Goal: Check status

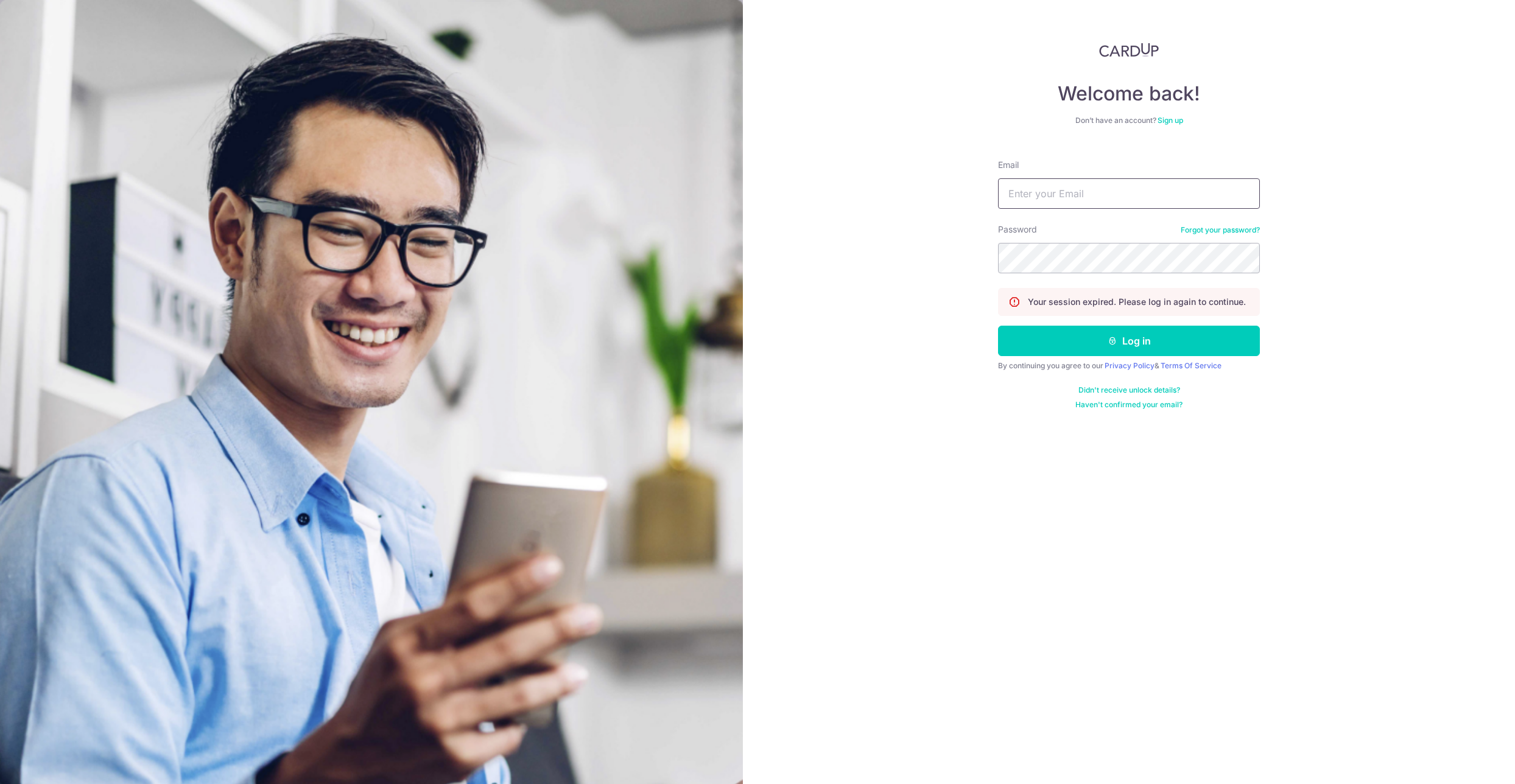
type input "[EMAIL_ADDRESS][DOMAIN_NAME]"
click at [1080, 343] on button "Log in" at bounding box center [1129, 341] width 262 height 31
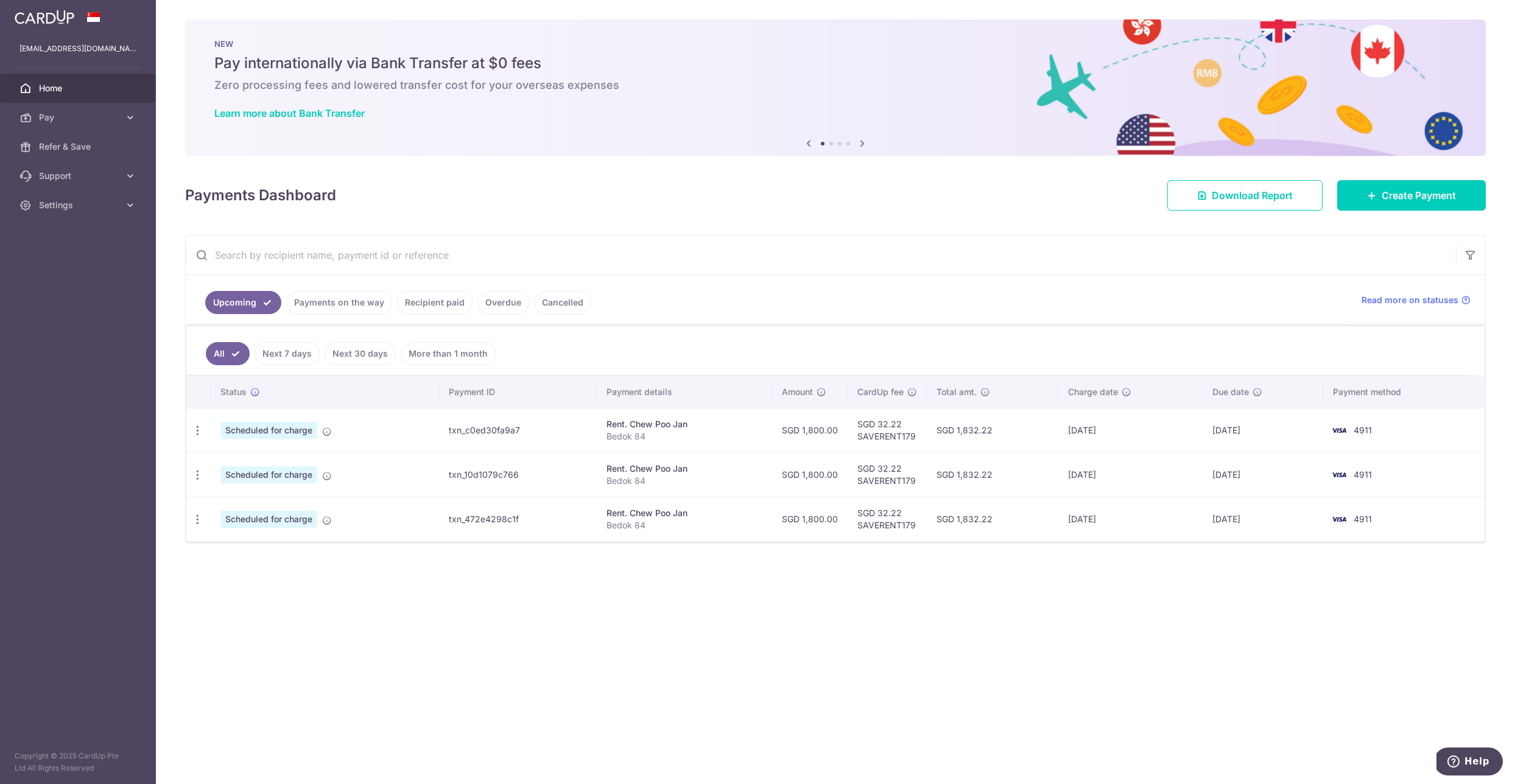
click at [358, 313] on link "Payments on the way" at bounding box center [339, 303] width 106 height 23
